Goal: Find specific page/section: Find specific page/section

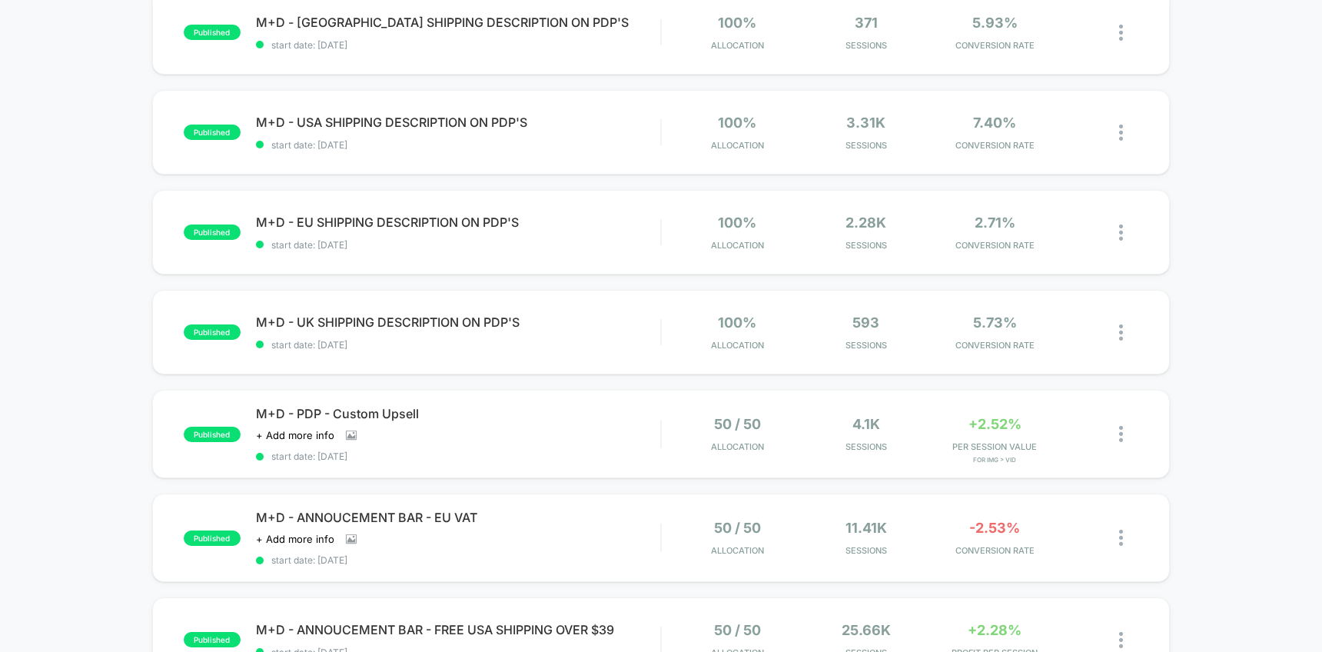
scroll to position [303, 0]
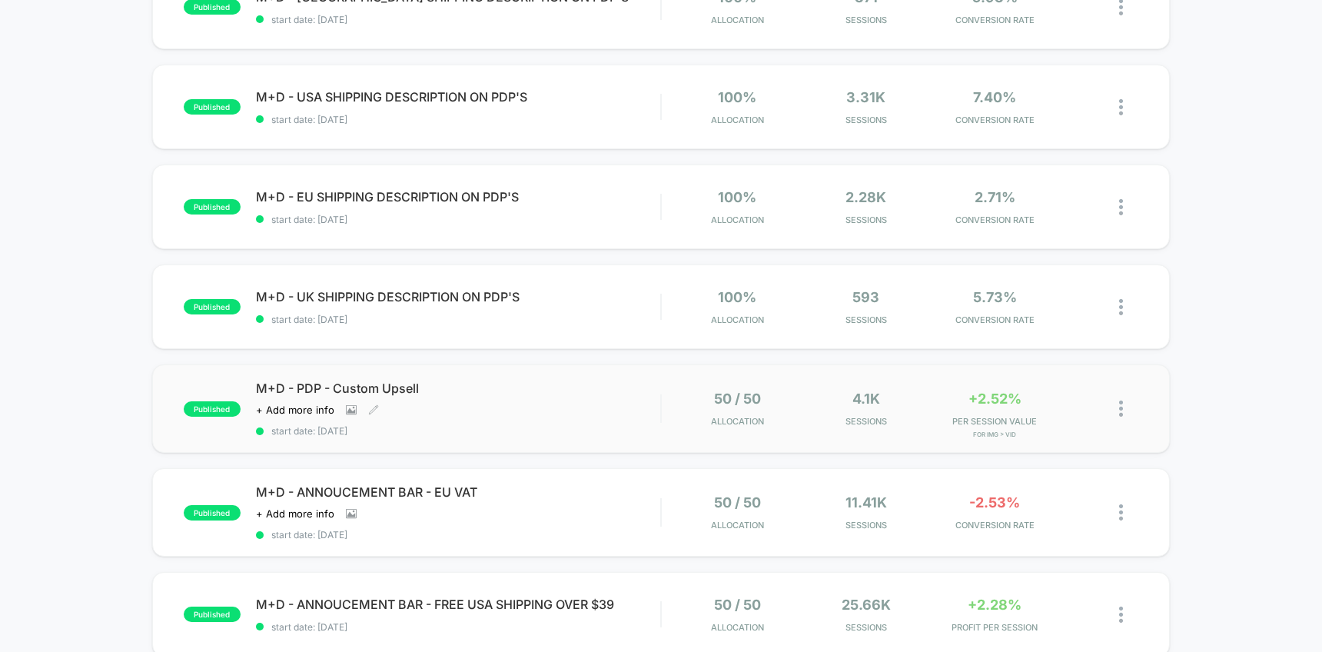
click at [501, 397] on div "M+D - PDP - Custom Upsell Click to view images Click to edit experience details…" at bounding box center [458, 408] width 404 height 56
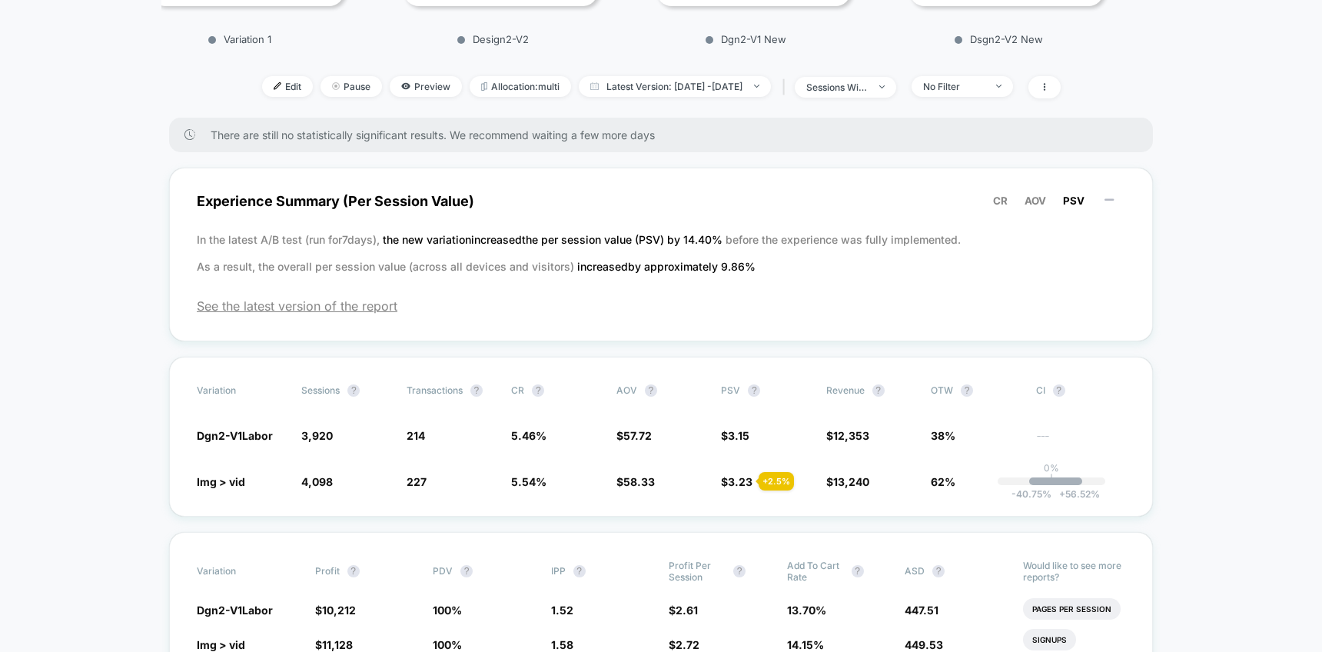
scroll to position [401, 0]
